Goal: Check status: Check status

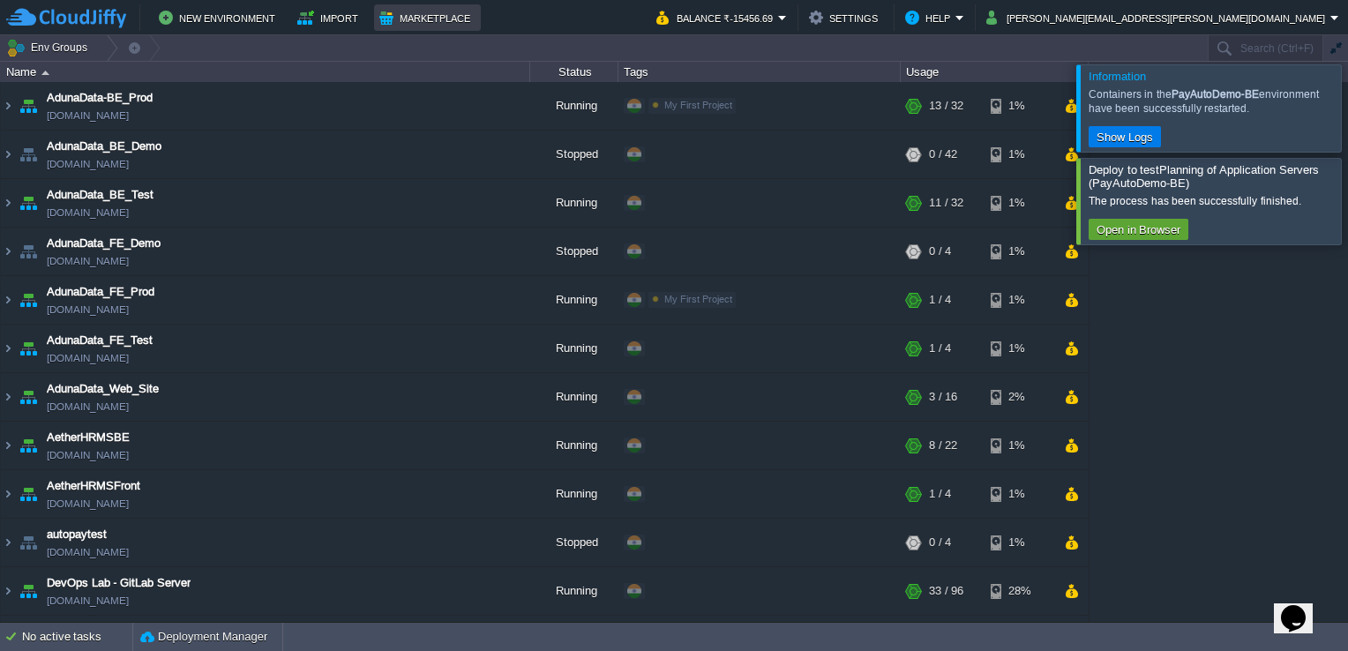
scroll to position [824, 0]
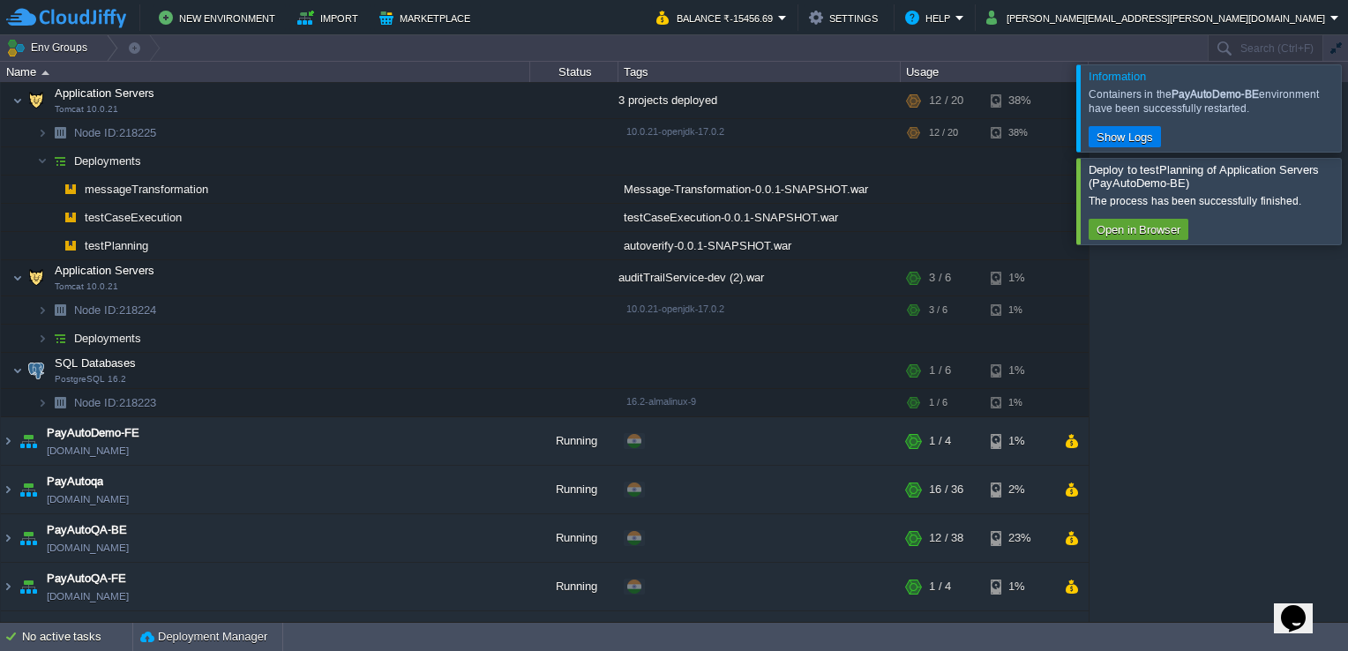
click at [1347, 108] on div at bounding box center [1369, 107] width 0 height 86
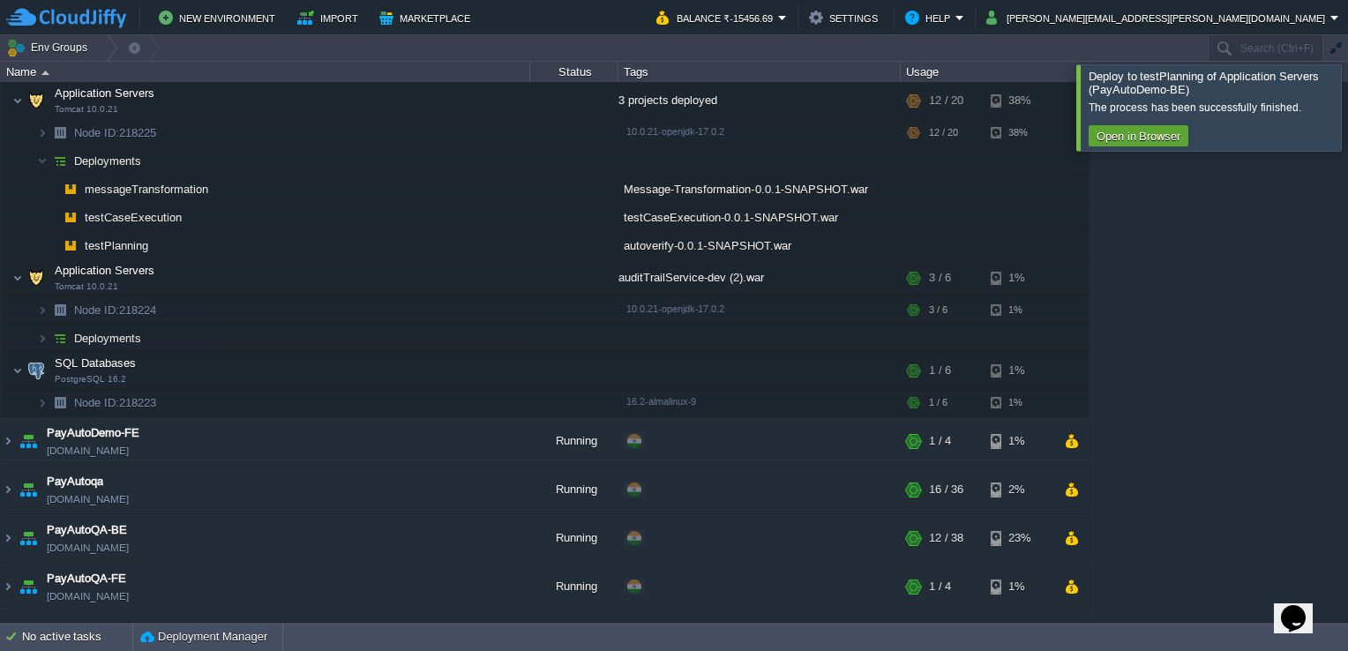
click at [1347, 108] on div at bounding box center [1369, 107] width 0 height 86
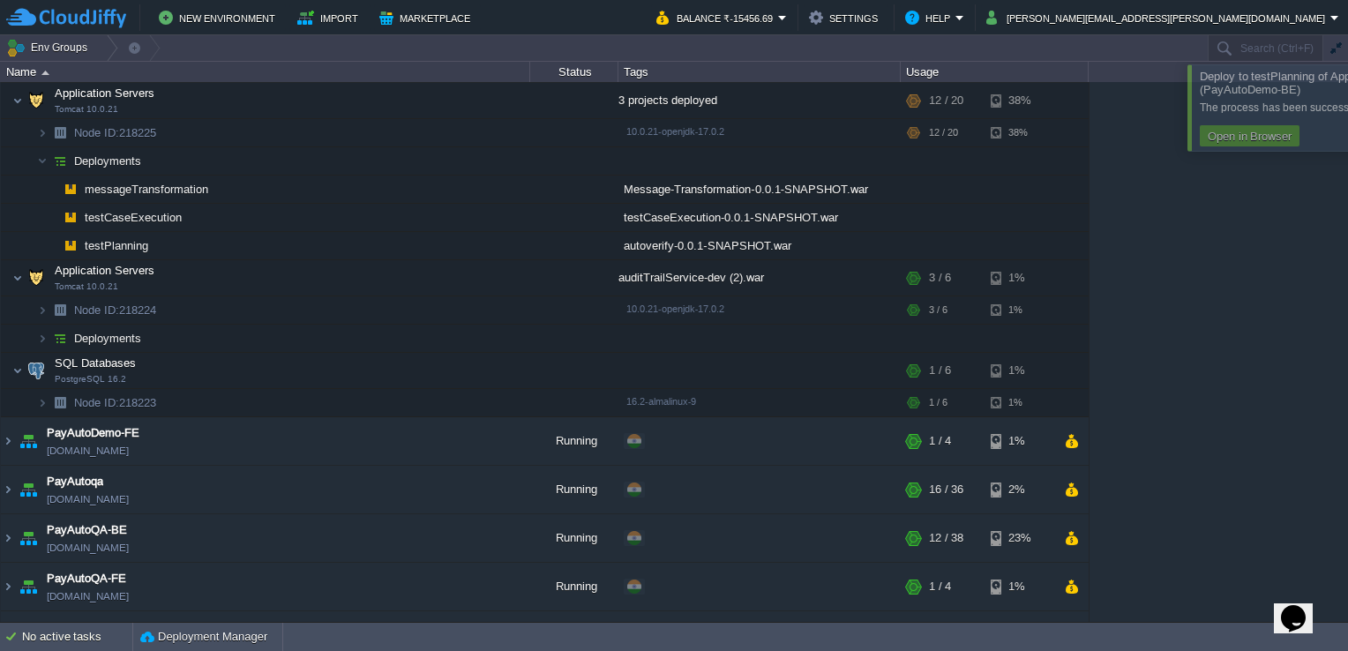
click at [1332, 108] on div "The process has been successfully finished. Open in Browser" at bounding box center [1321, 122] width 258 height 53
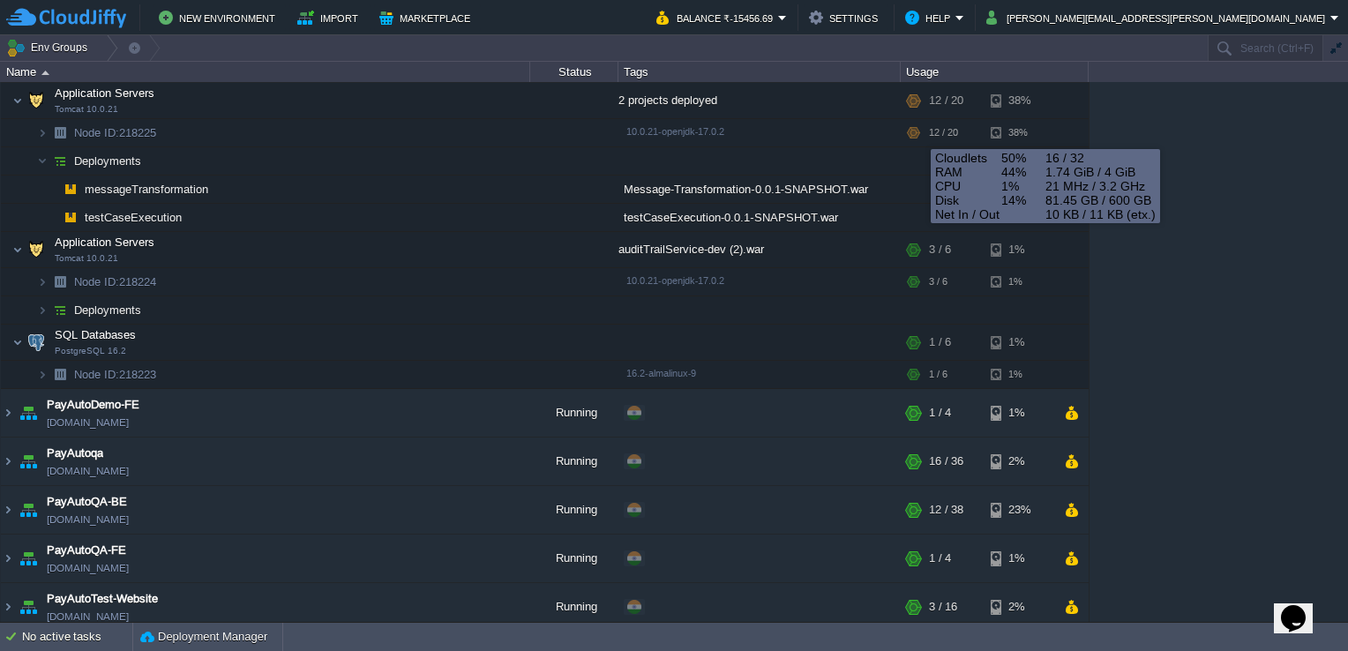
scroll to position [762, 0]
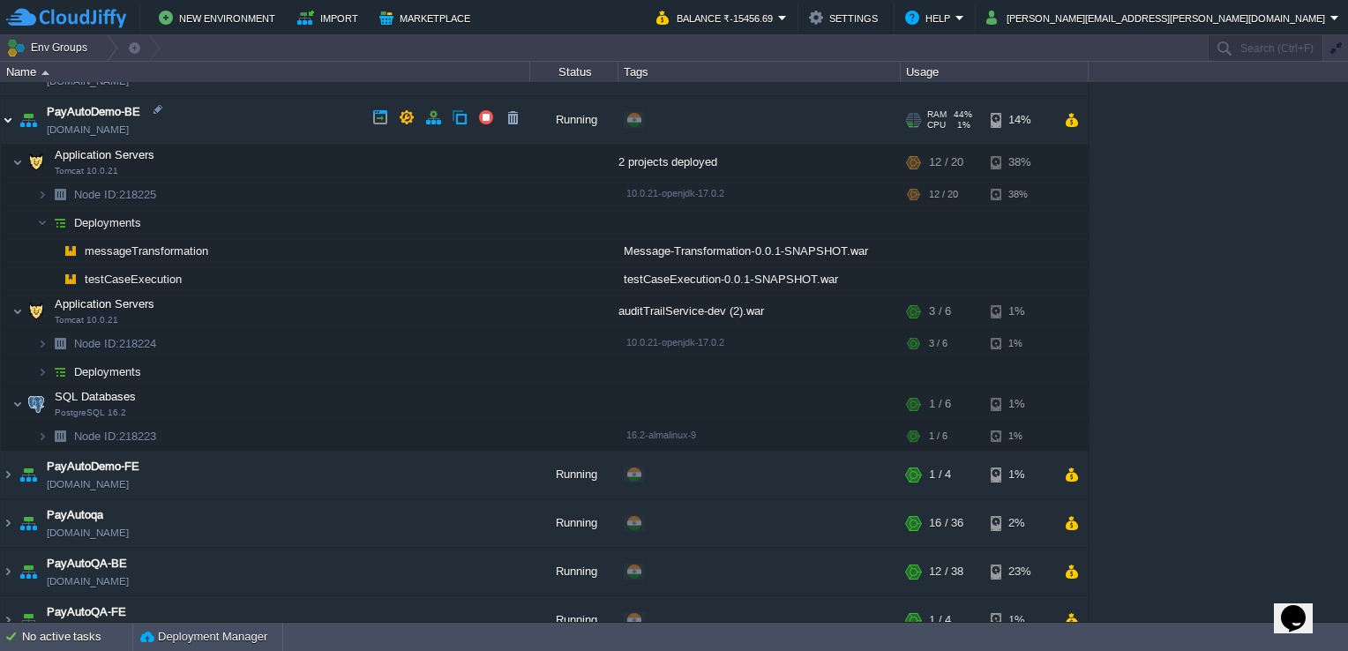
click at [7, 121] on img at bounding box center [8, 120] width 14 height 48
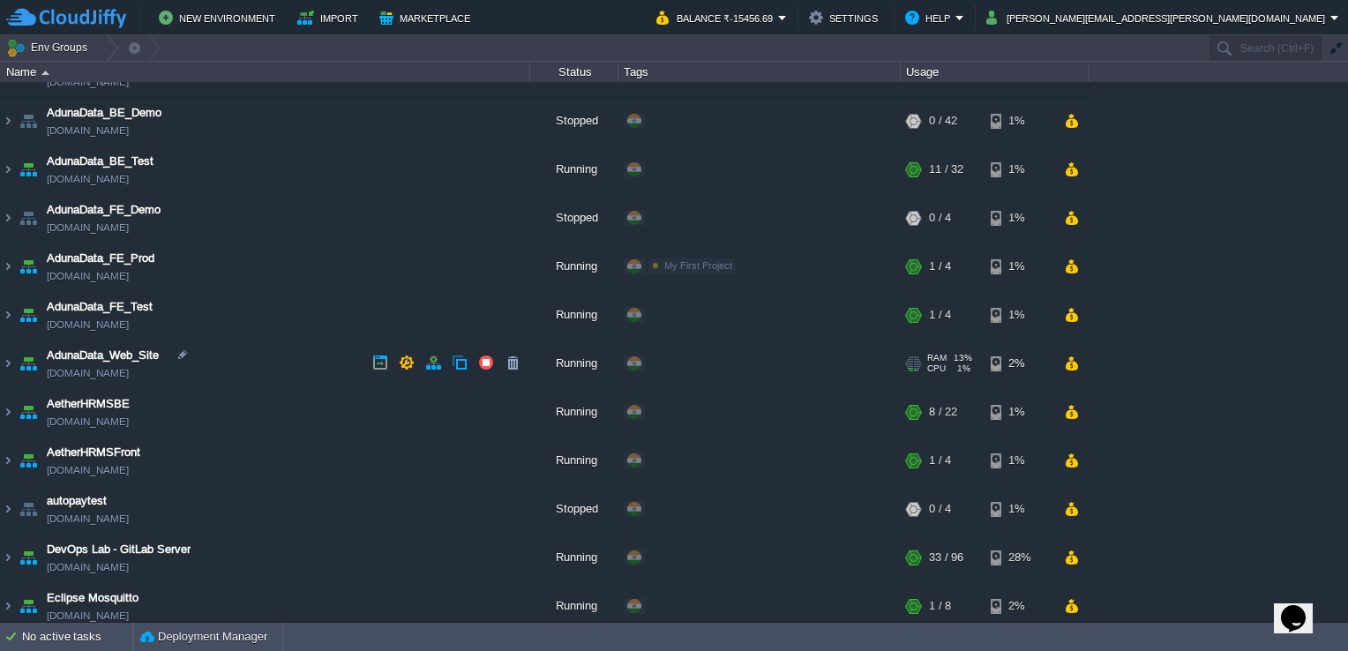
scroll to position [0, 0]
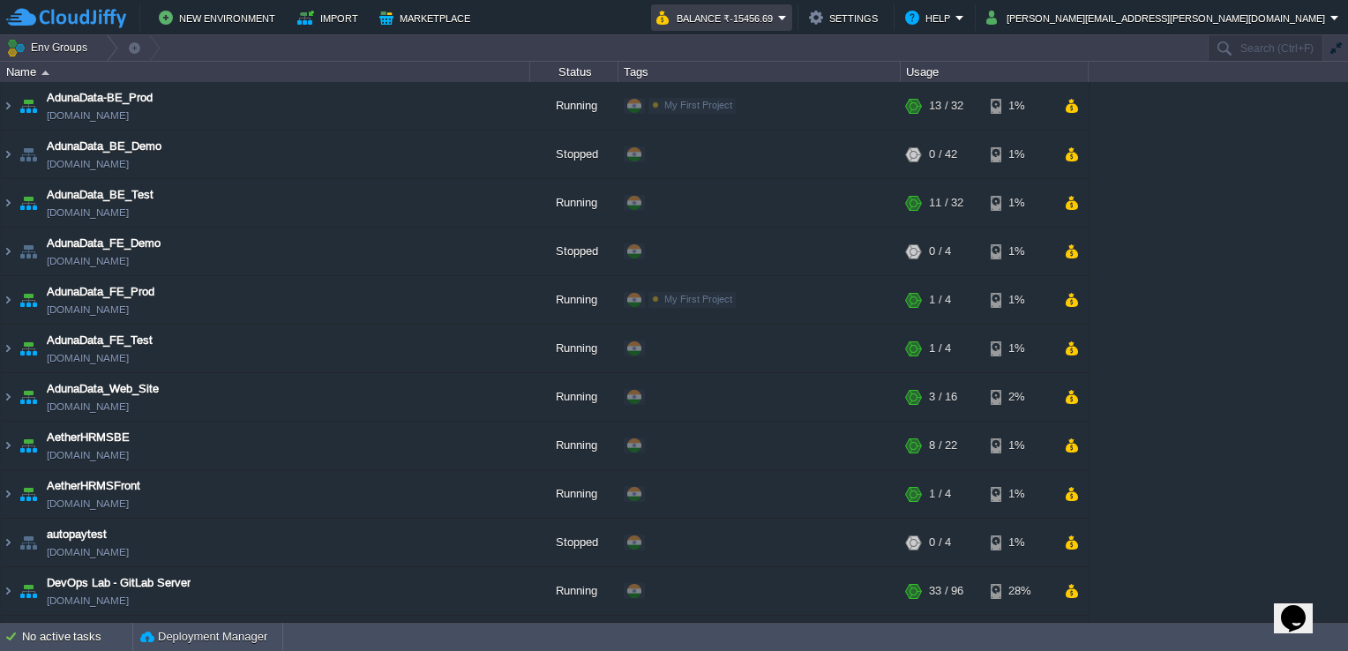
click at [787, 16] on em "Balance ₹-15456.69" at bounding box center [721, 17] width 131 height 21
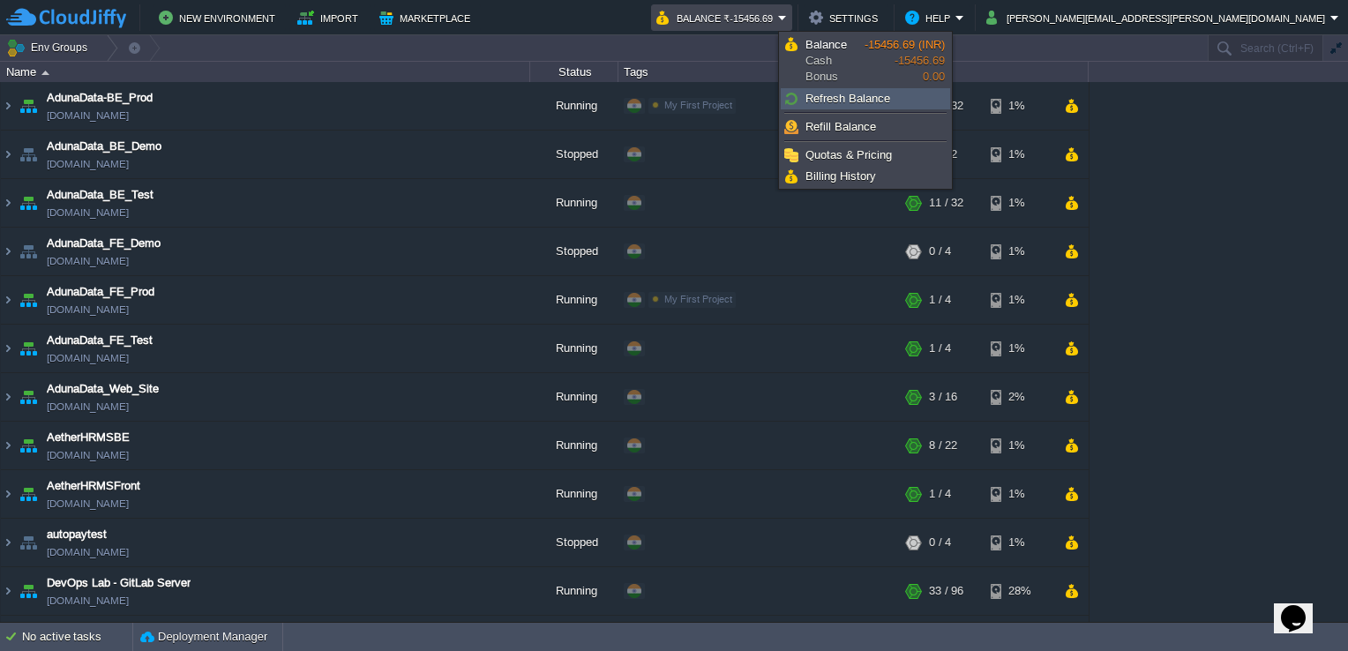
click at [827, 93] on span "Refresh Balance" at bounding box center [847, 98] width 85 height 13
click at [636, 19] on td "New Environment Import Marketplace" at bounding box center [321, 17] width 630 height 26
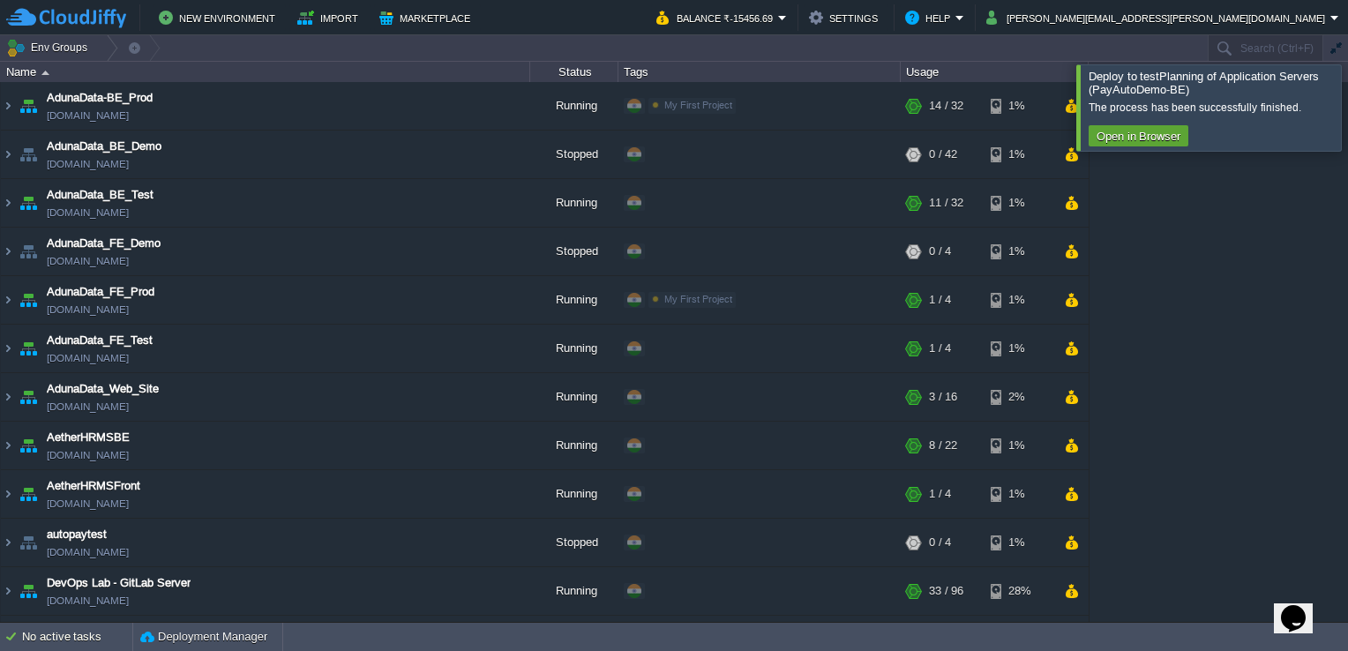
scroll to position [451, 0]
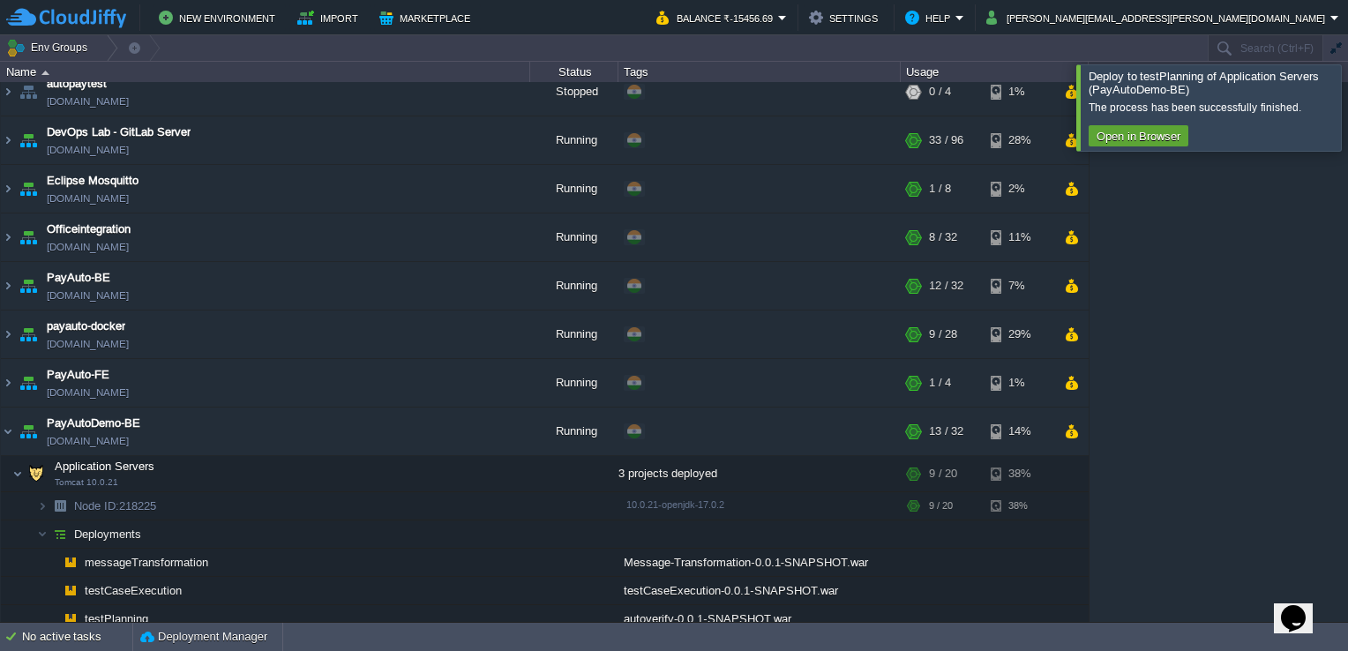
click at [1347, 117] on div at bounding box center [1369, 107] width 0 height 86
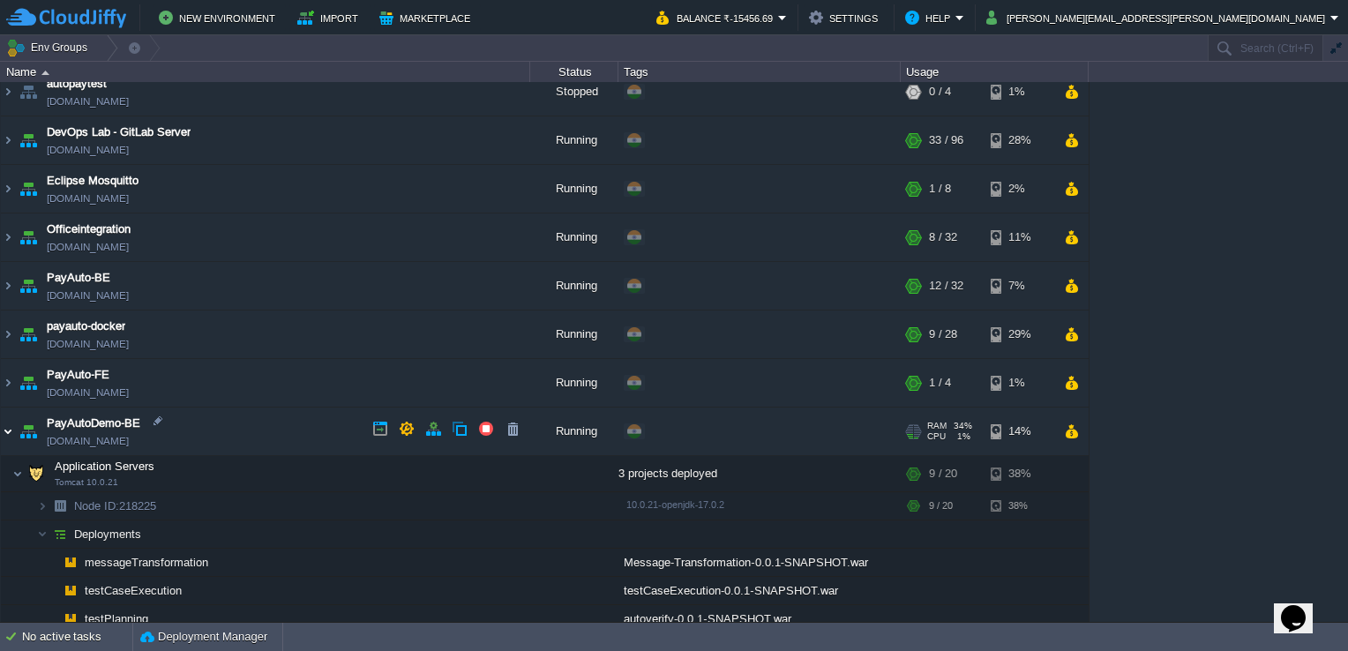
click at [14, 422] on img at bounding box center [8, 431] width 14 height 48
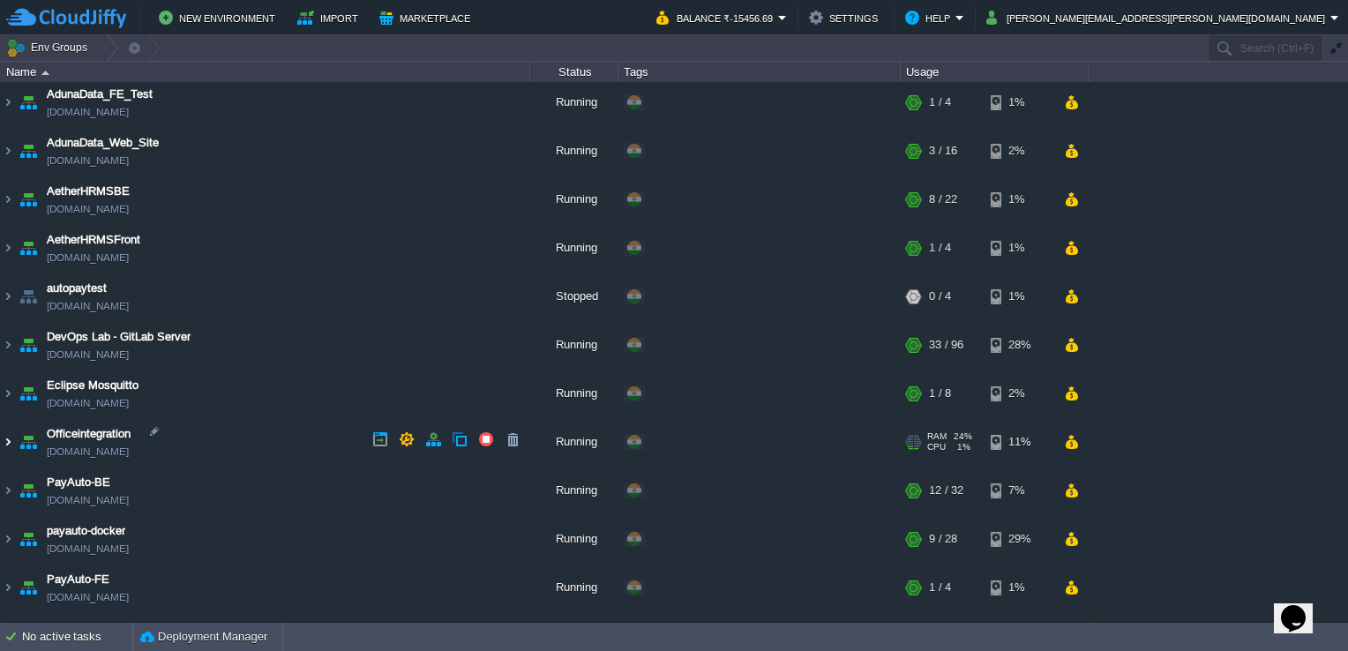
scroll to position [0, 0]
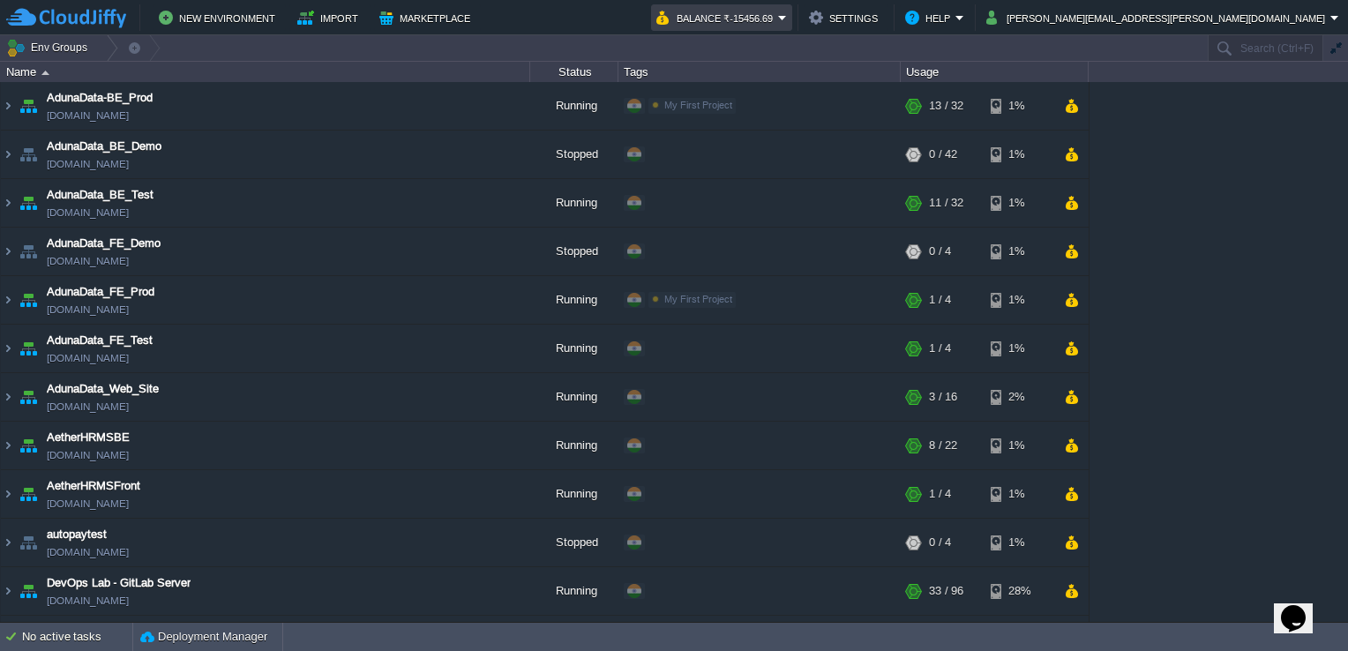
click at [787, 13] on em "Balance ₹-15456.69" at bounding box center [721, 17] width 131 height 21
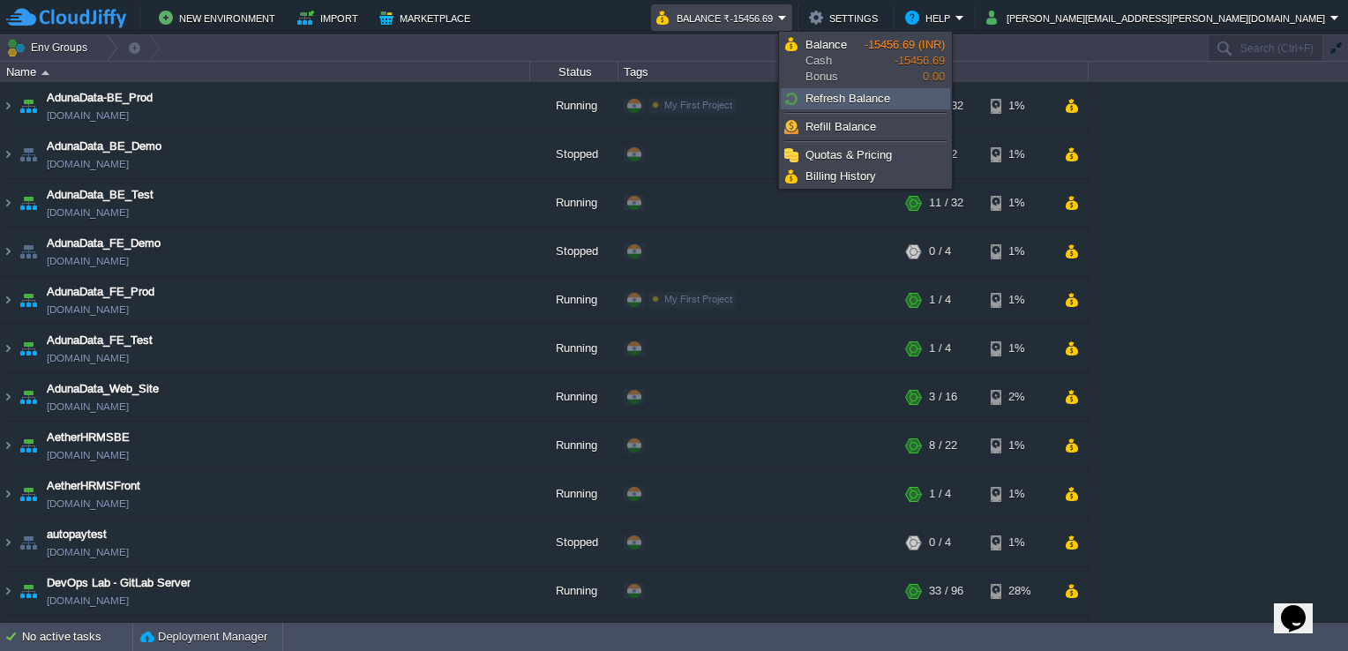
click at [853, 98] on span "Refresh Balance" at bounding box center [847, 98] width 85 height 13
click at [849, 95] on span "Refresh Balance" at bounding box center [847, 98] width 85 height 13
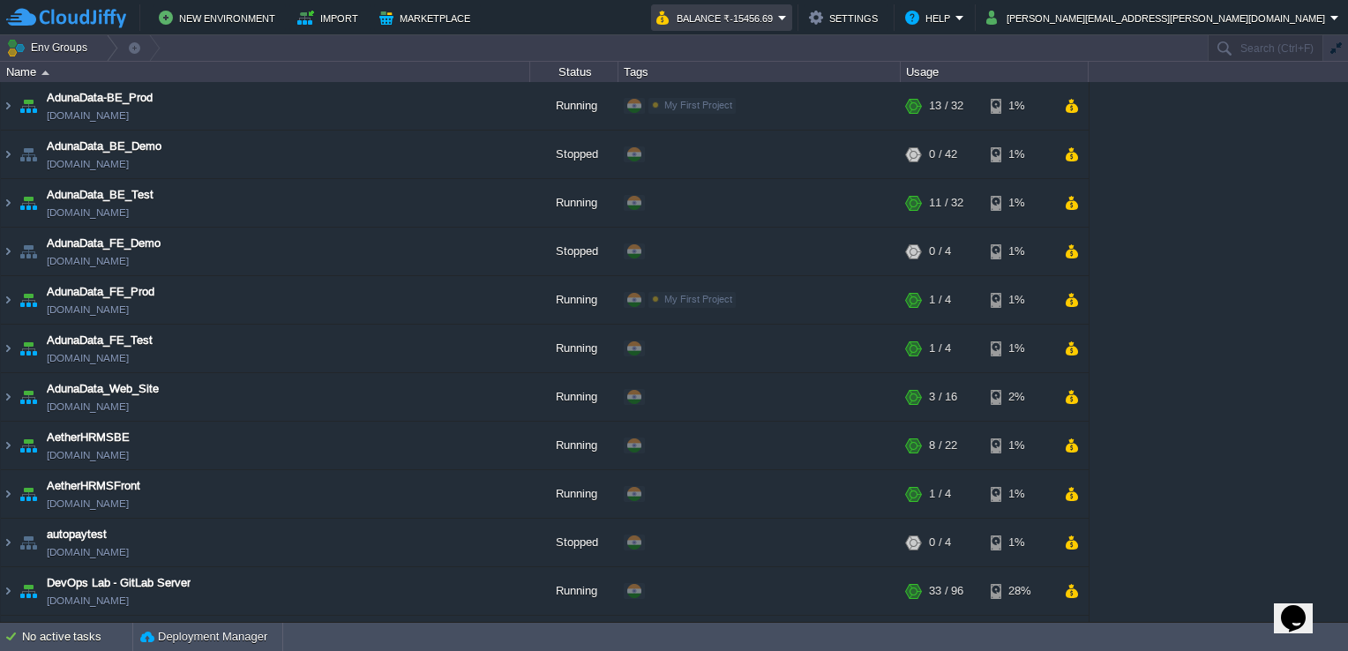
click at [787, 12] on em "Balance ₹-15456.69" at bounding box center [721, 17] width 131 height 21
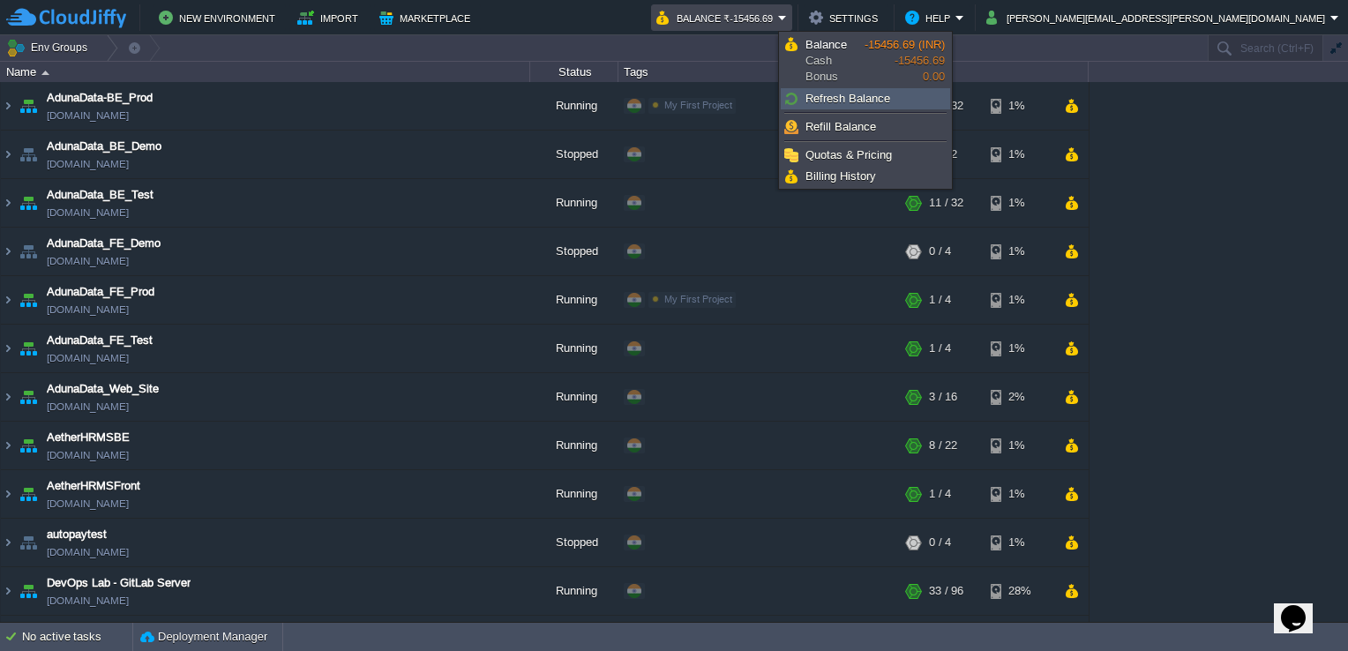
click at [818, 93] on span "Refresh Balance" at bounding box center [847, 98] width 85 height 13
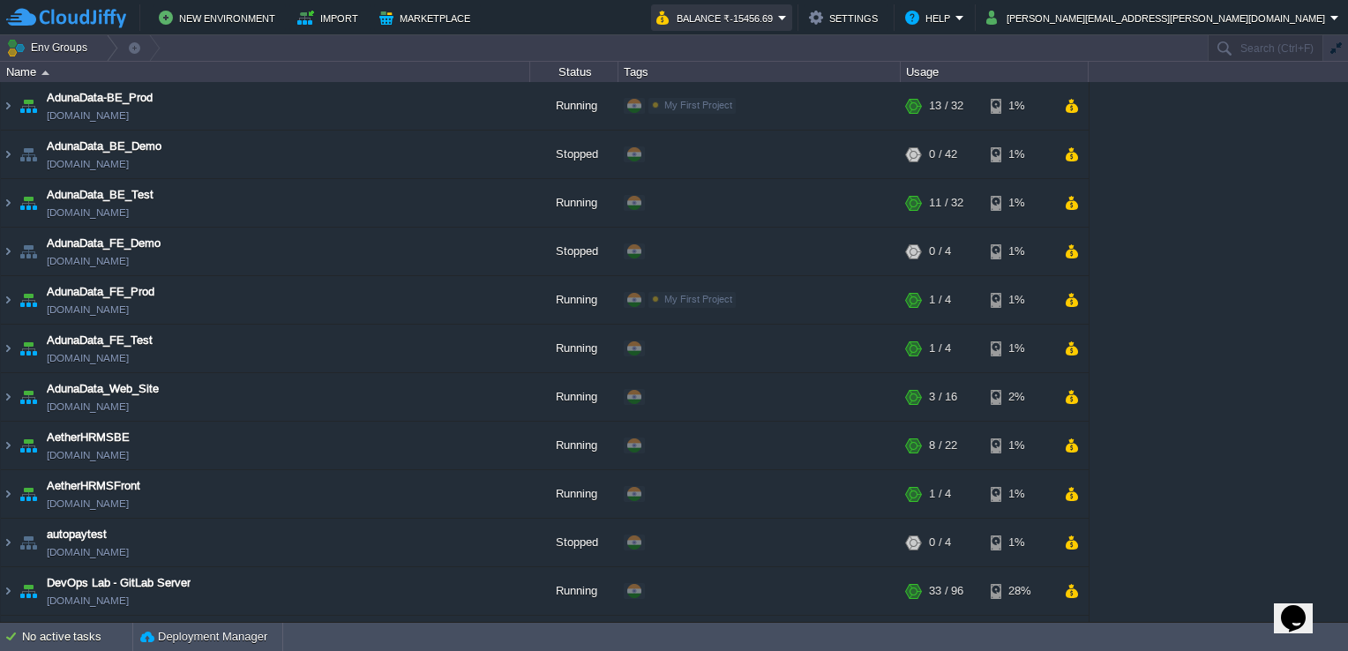
click at [778, 15] on button "Balance ₹-15456.69" at bounding box center [717, 17] width 122 height 21
